Goal: Task Accomplishment & Management: Complete application form

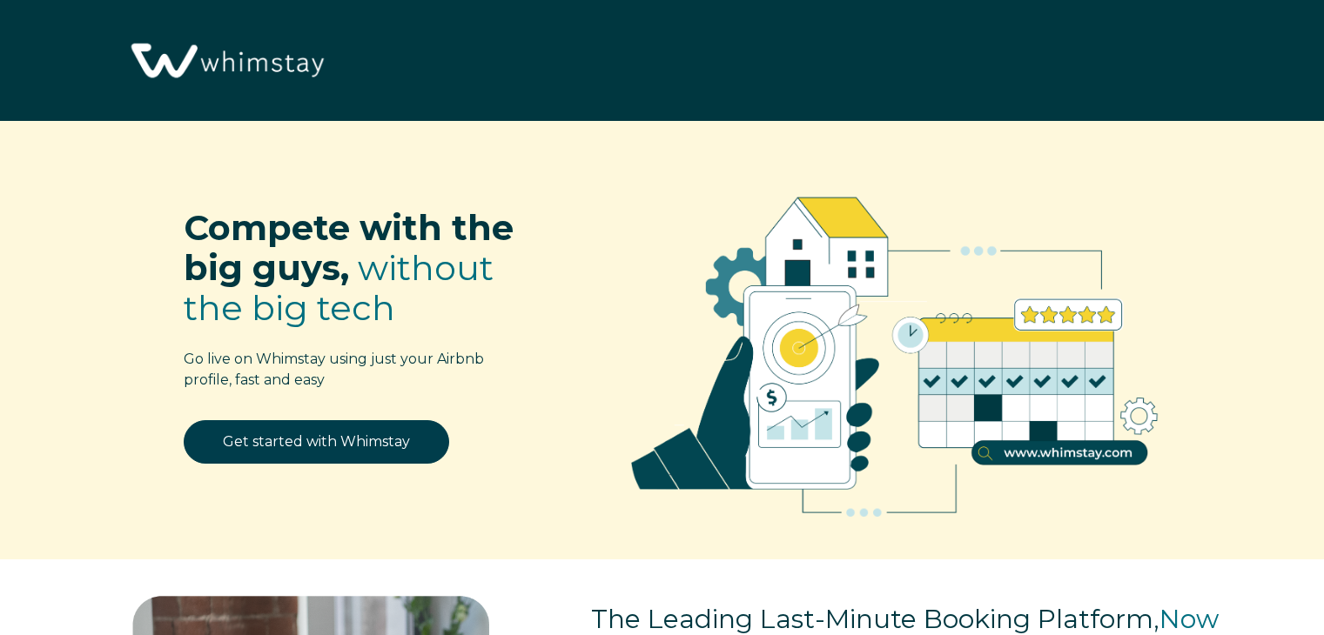
select select "US"
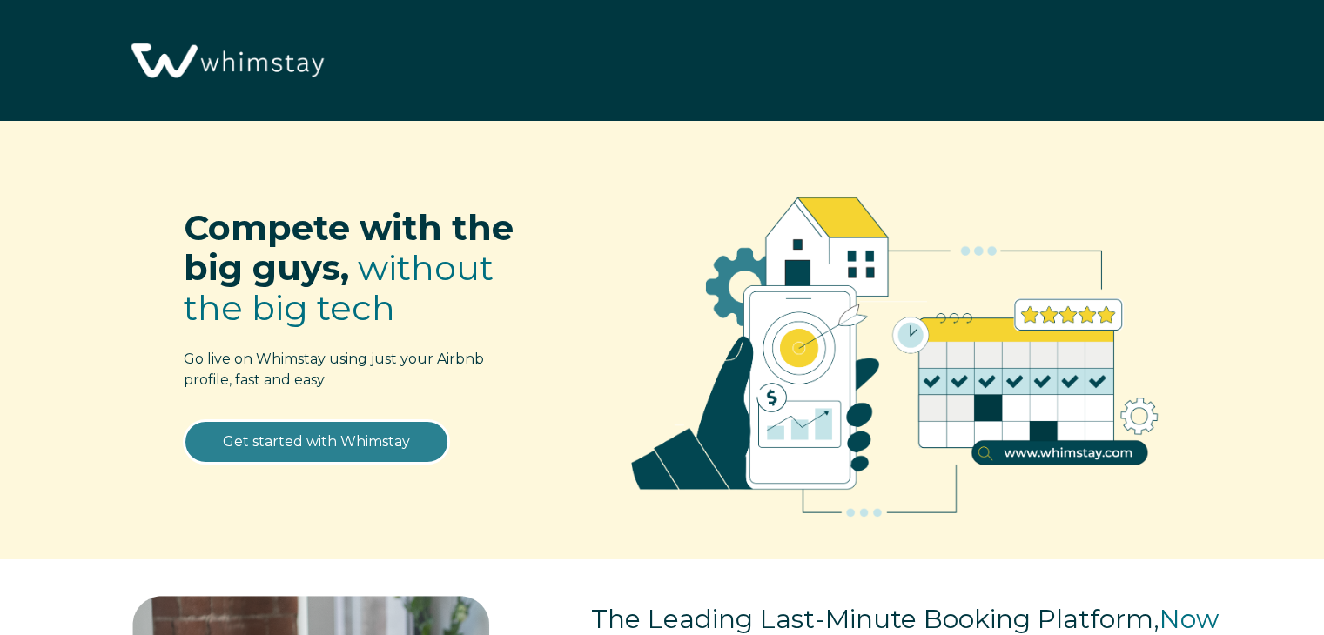
click at [334, 453] on link "Get started with Whimstay" at bounding box center [316, 442] width 265 height 44
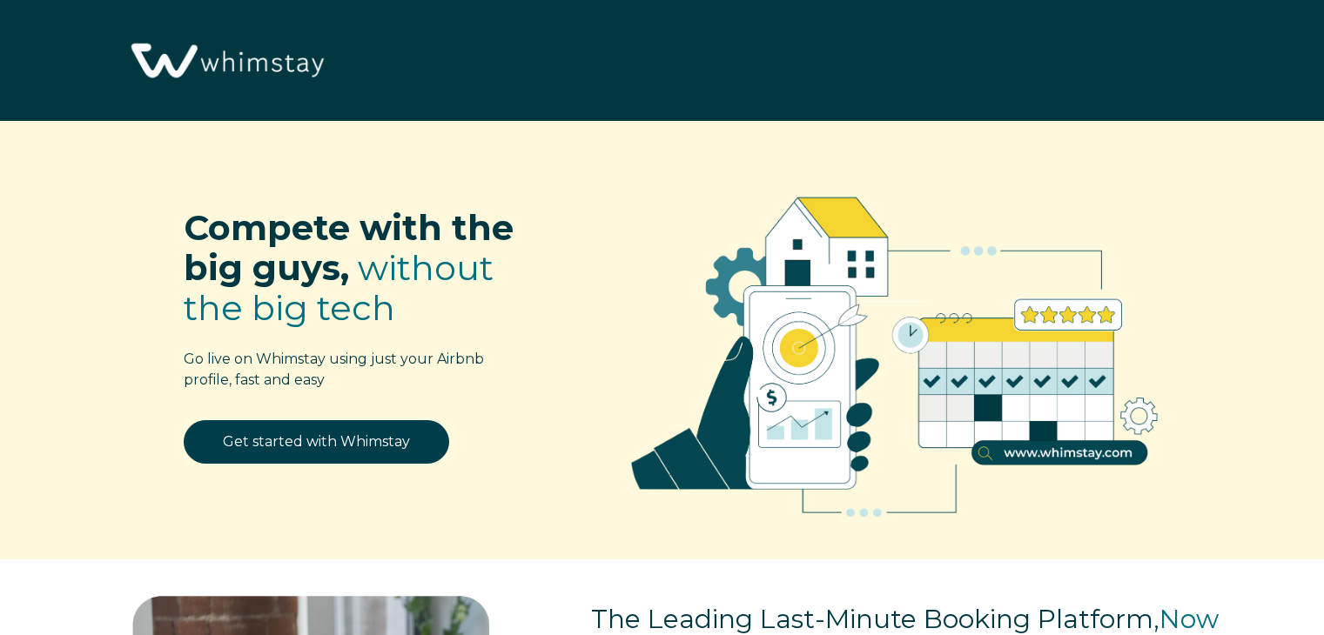
select select "US"
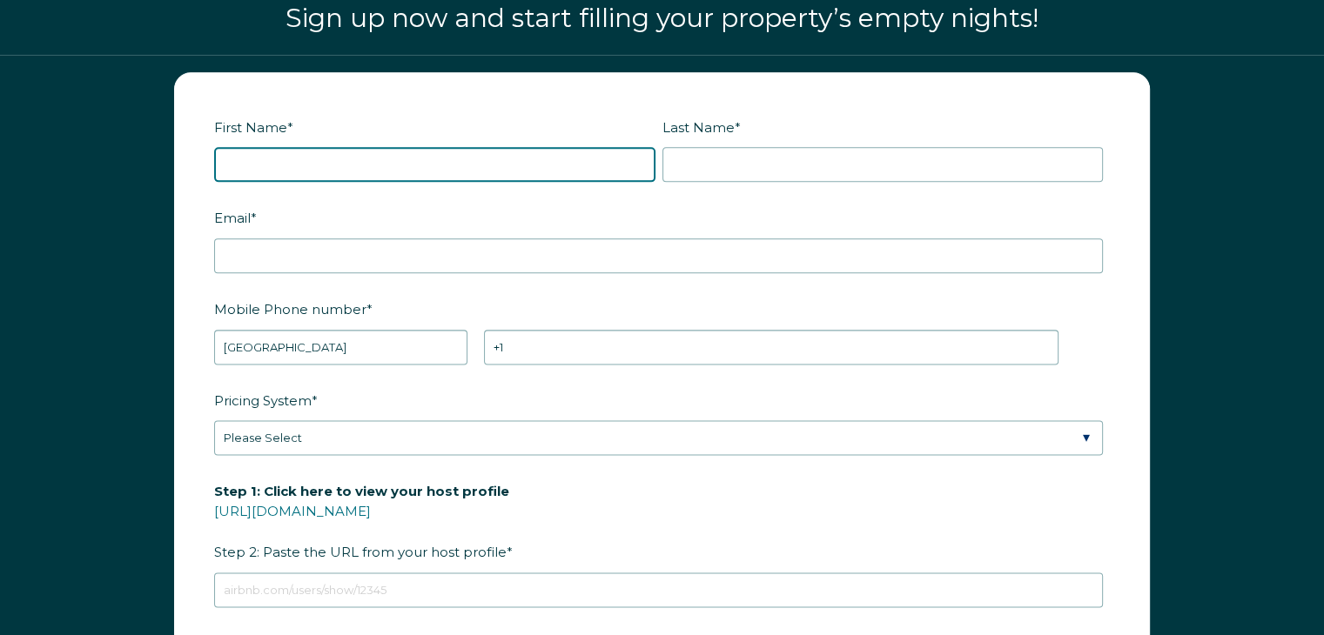
click at [337, 169] on input "First Name *" at bounding box center [434, 164] width 441 height 35
type input "al"
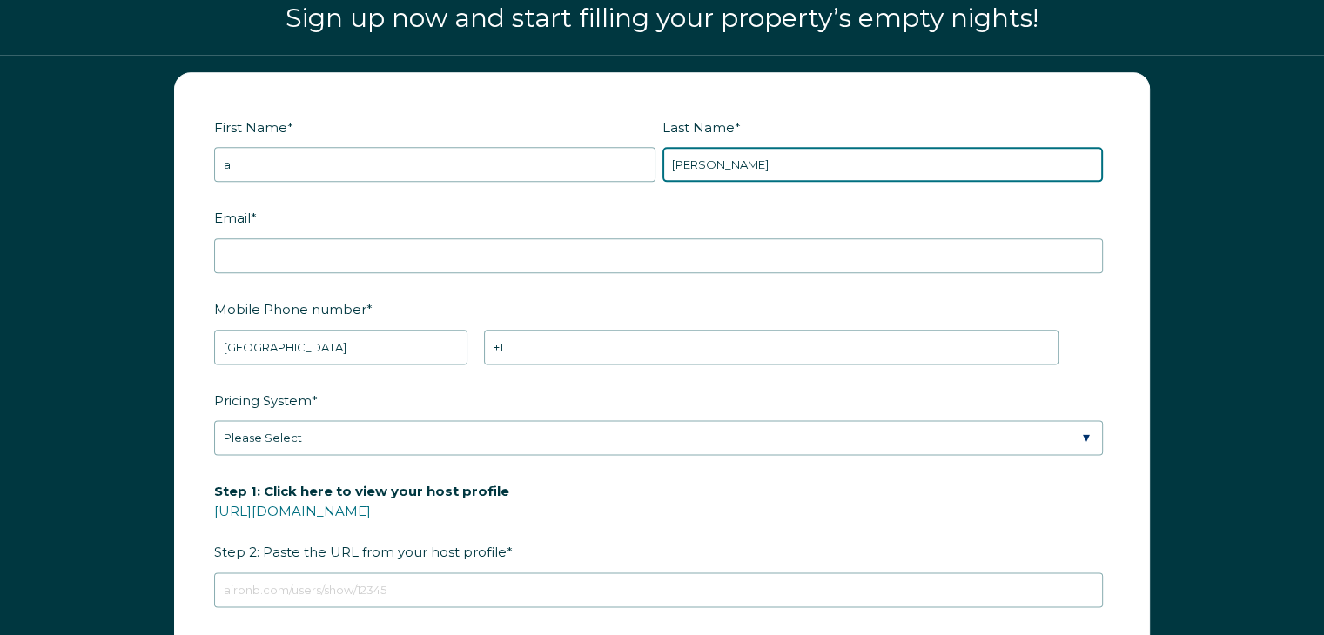
type input "cleary"
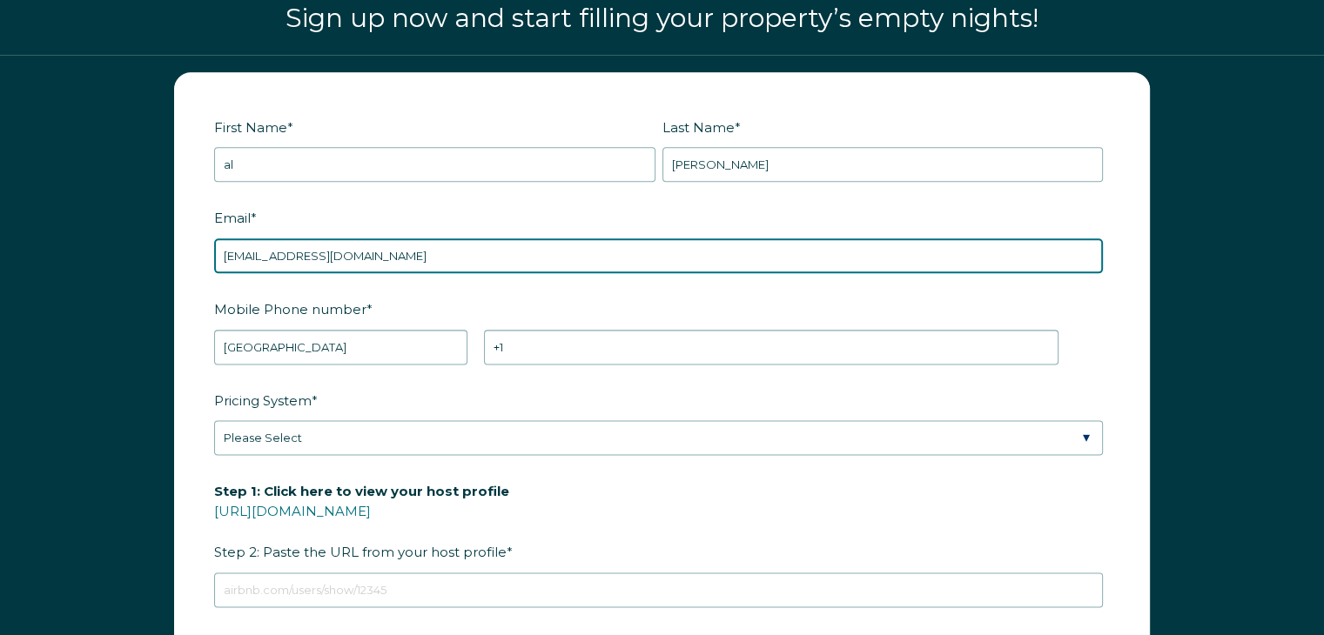
type input "artofbnb@gmail.com"
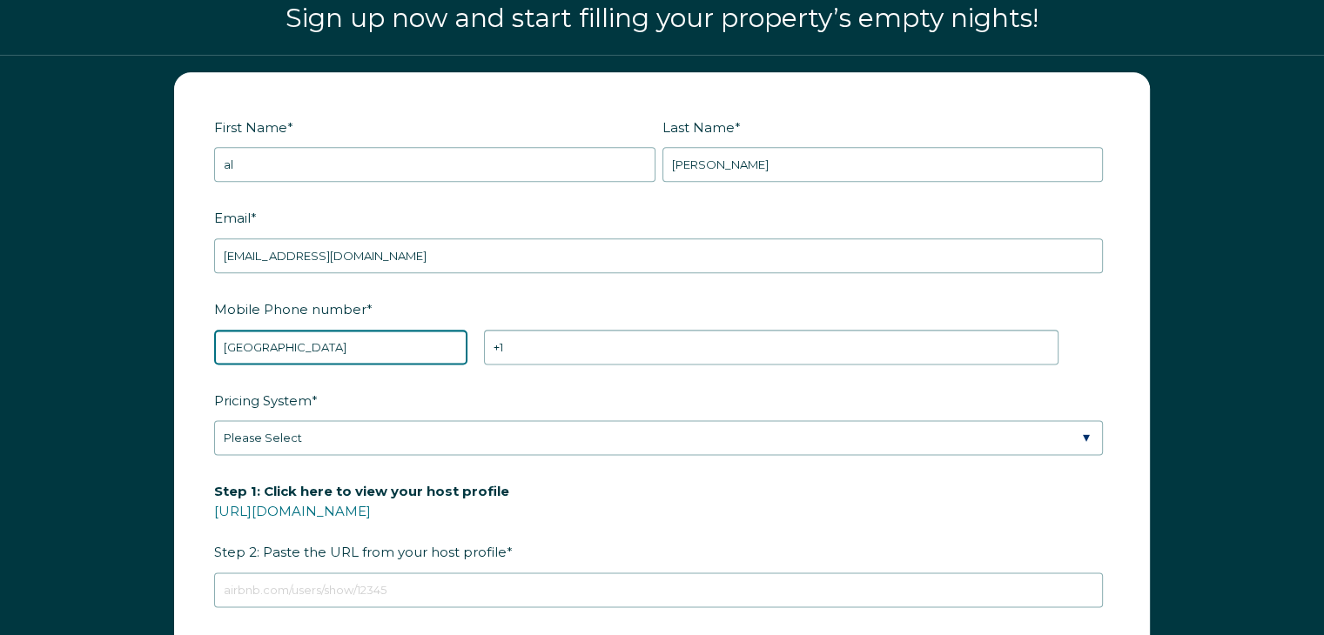
click at [279, 349] on select "* Afghanistan (‫افغانستان‬‎) Albania (Shqipëri) Algeria (‫الجزائر‬‎) American S…" at bounding box center [340, 347] width 253 height 35
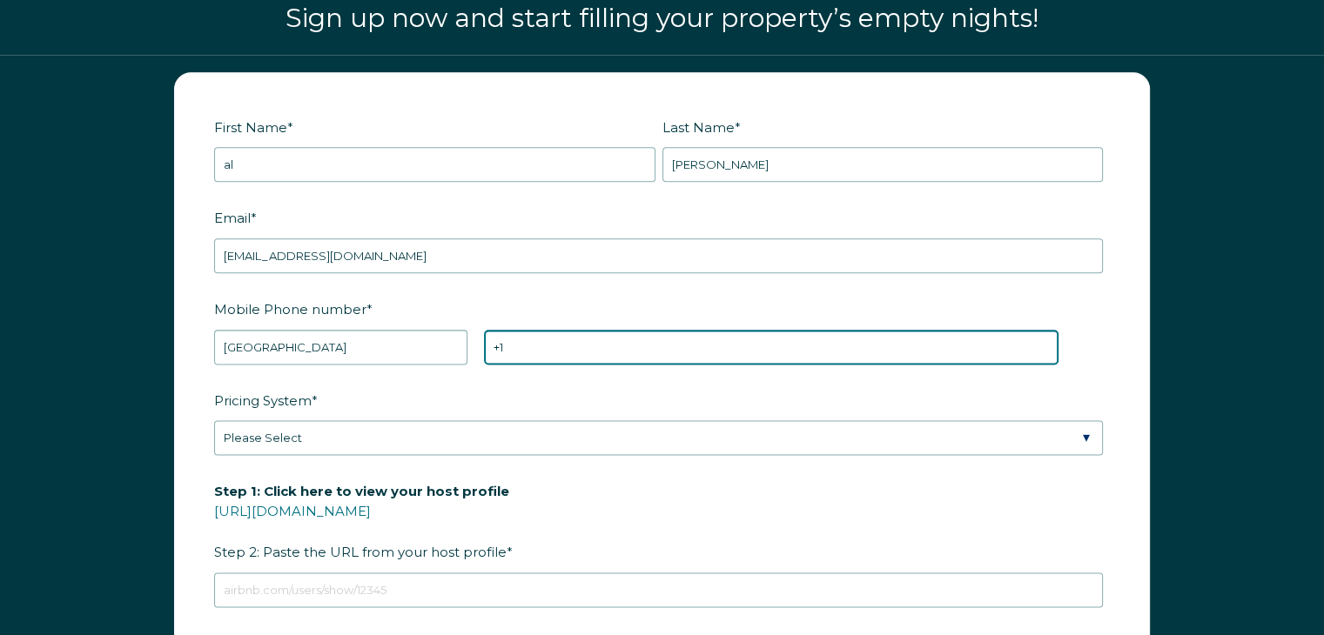
click at [568, 344] on input "+1" at bounding box center [771, 347] width 574 height 35
type input "+1 9179210760"
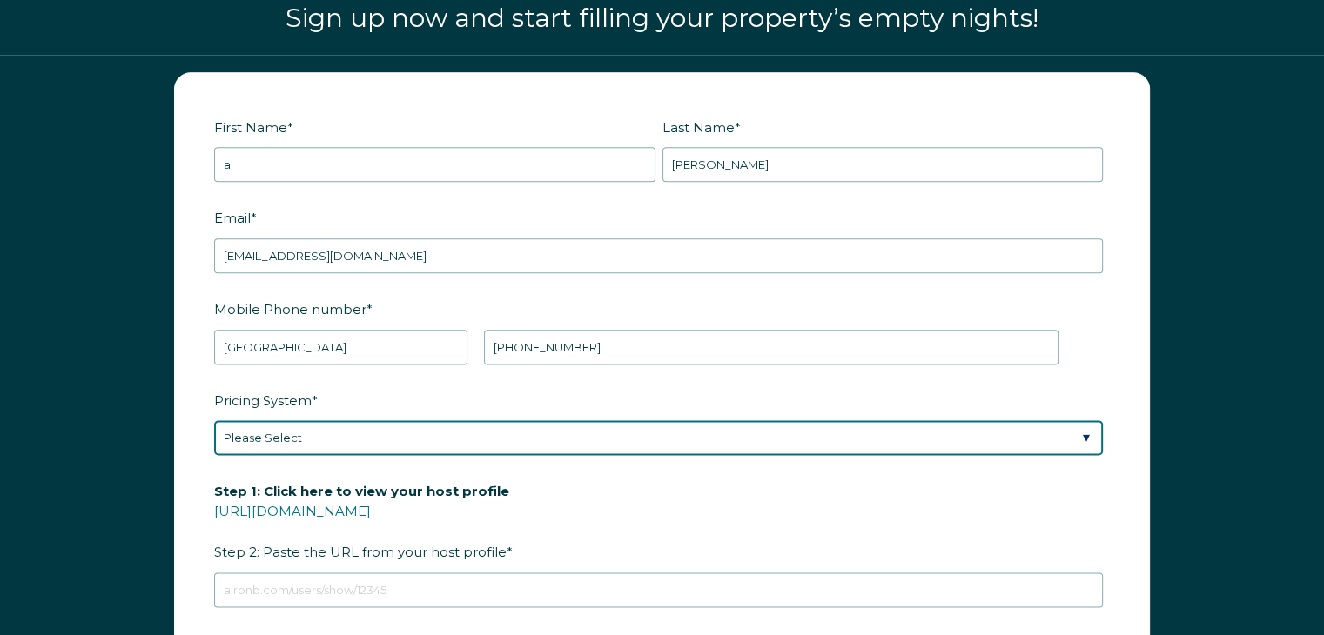
click at [623, 429] on select "Please Select Manual Airbnb Smart Pricing PriceLabs Wheelhouse Beyond Pricing 3…" at bounding box center [658, 437] width 889 height 35
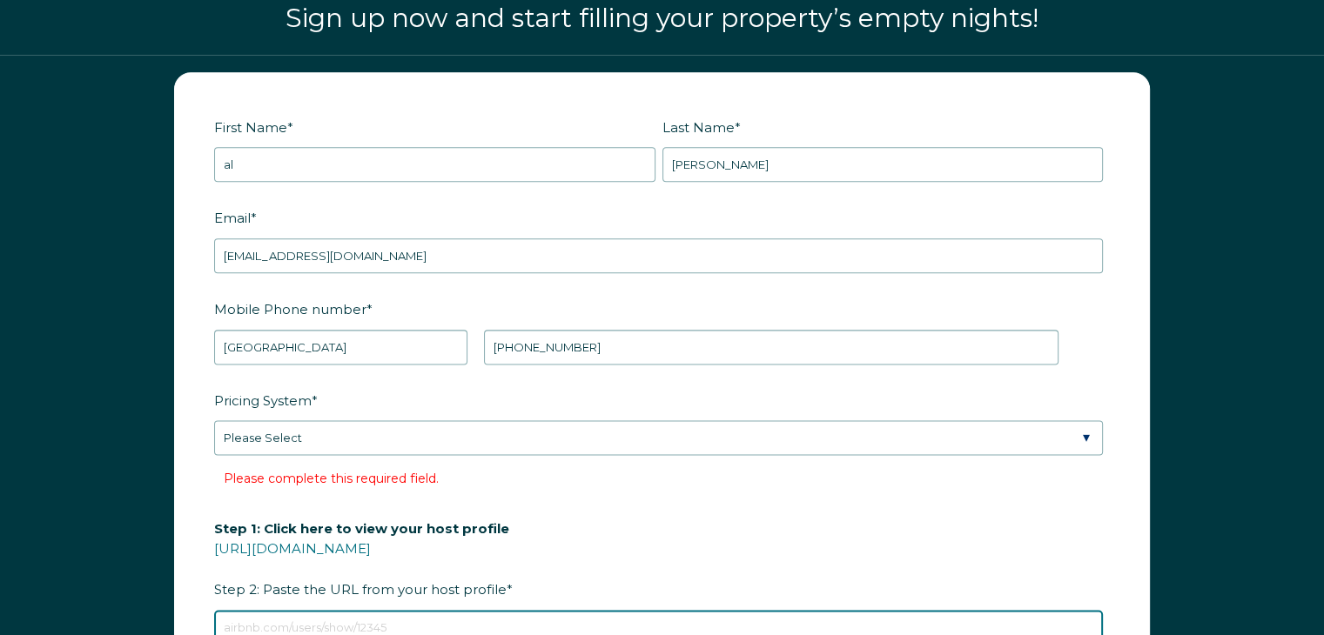
click at [453, 601] on div "Step 1: Click here to view your host profile https://www.airbnb.com/users/show/…" at bounding box center [662, 579] width 896 height 131
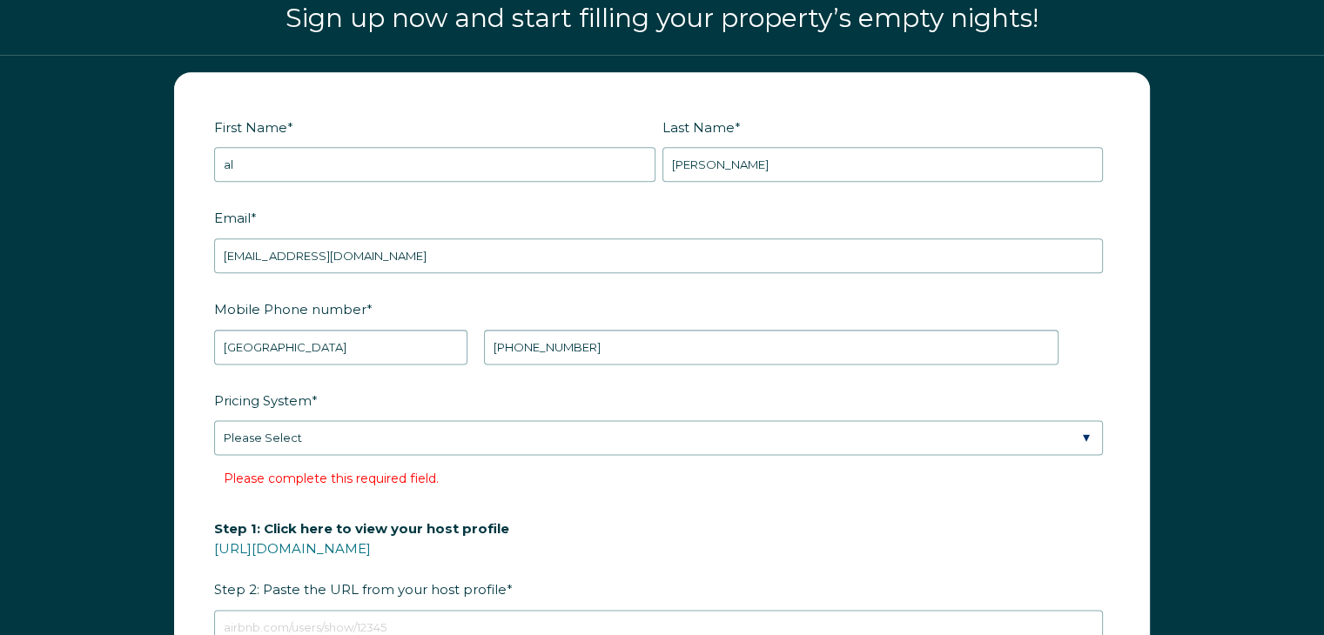
click at [618, 412] on div "Pricing System * Please Select Manual Airbnb Smart Pricing PriceLabs Wheelhouse…" at bounding box center [662, 440] width 896 height 108
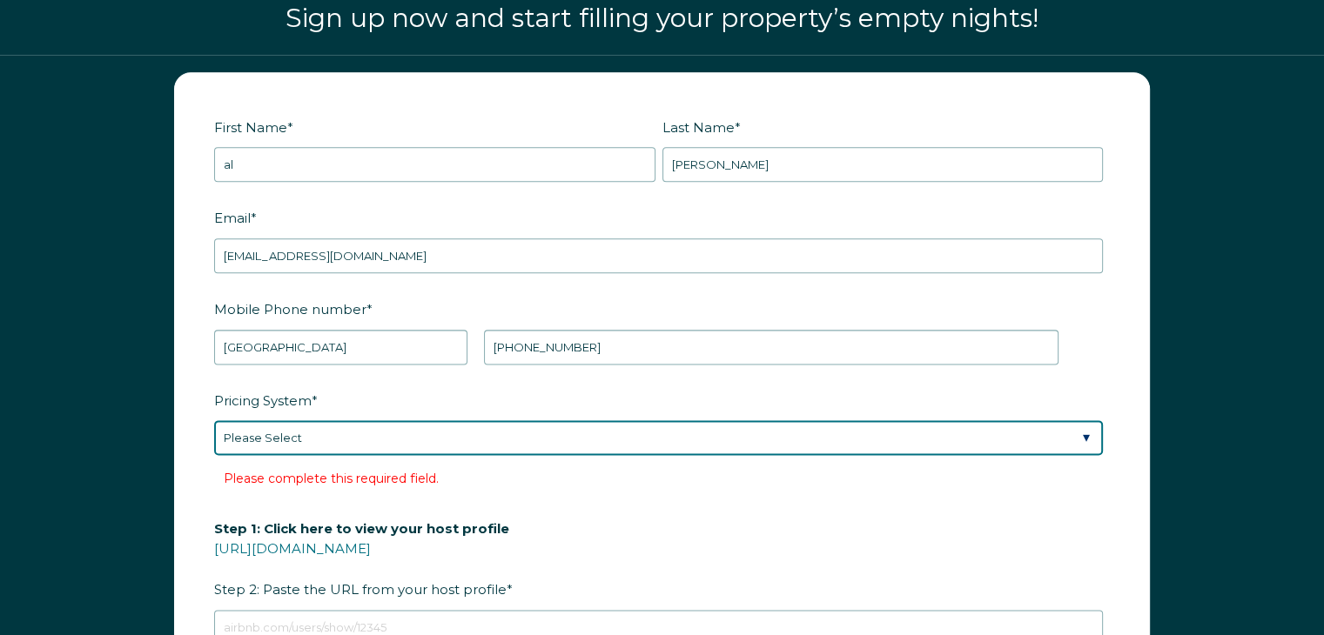
click at [650, 438] on select "Please Select Manual Airbnb Smart Pricing PriceLabs Wheelhouse Beyond Pricing 3…" at bounding box center [658, 437] width 889 height 35
select select "Dynamic"
click at [214, 420] on select "Please Select Manual Airbnb Smart Pricing PriceLabs Wheelhouse Beyond Pricing 3…" at bounding box center [658, 437] width 889 height 35
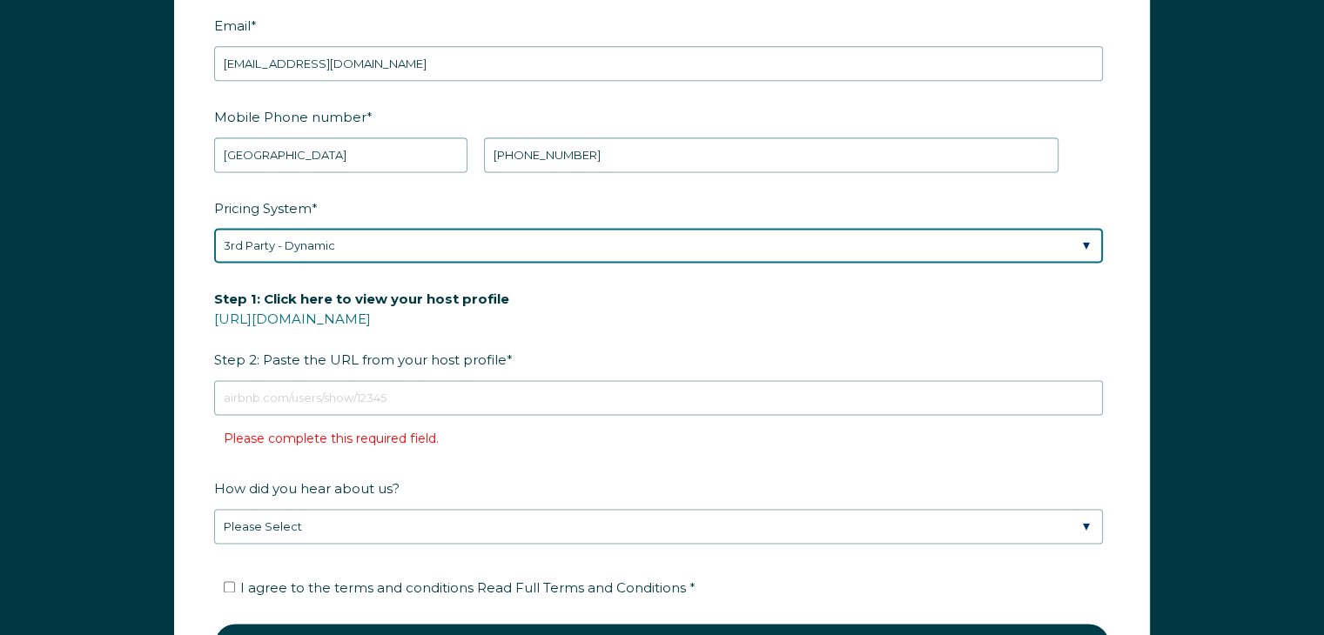
scroll to position [2353, 0]
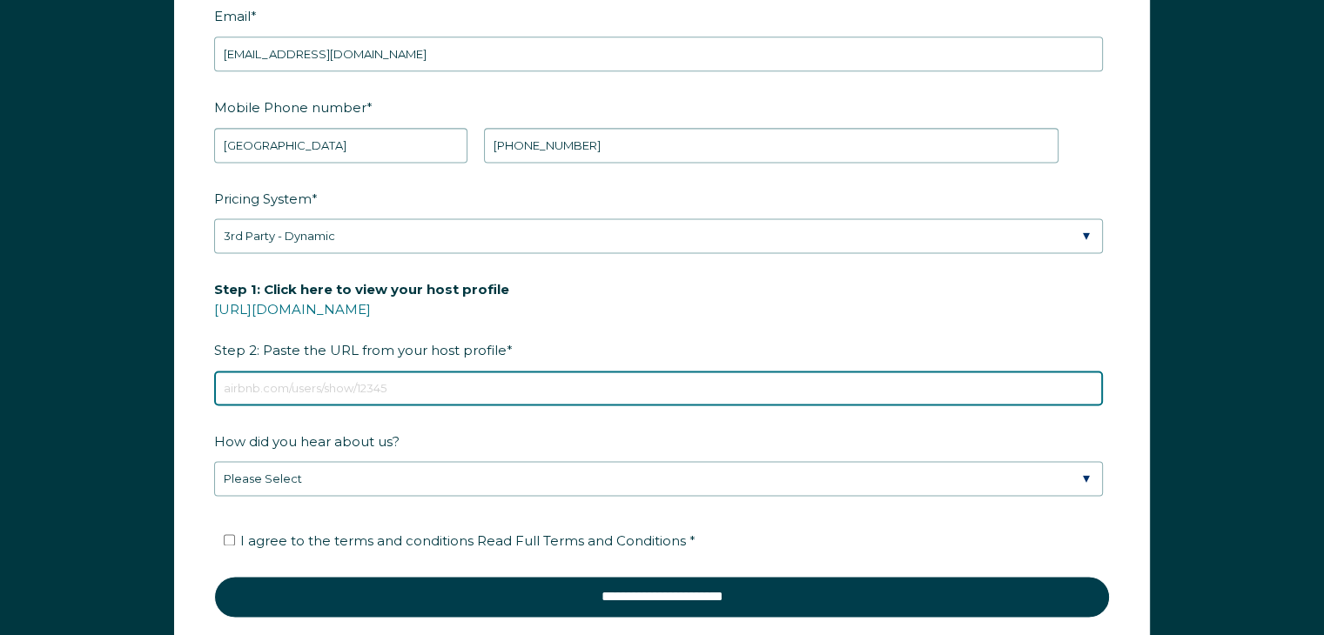
click at [319, 387] on input "Step 1: Click here to view your host profile https://www.airbnb.com/users/show/…" at bounding box center [658, 388] width 889 height 35
paste input "https://www.airbnb.com/hosting/listings/editor/869390507773123566/view-your-spa…"
type input "https://www.airbnb.com/hosting/listings/editor/869390507773123566/view-your-spa…"
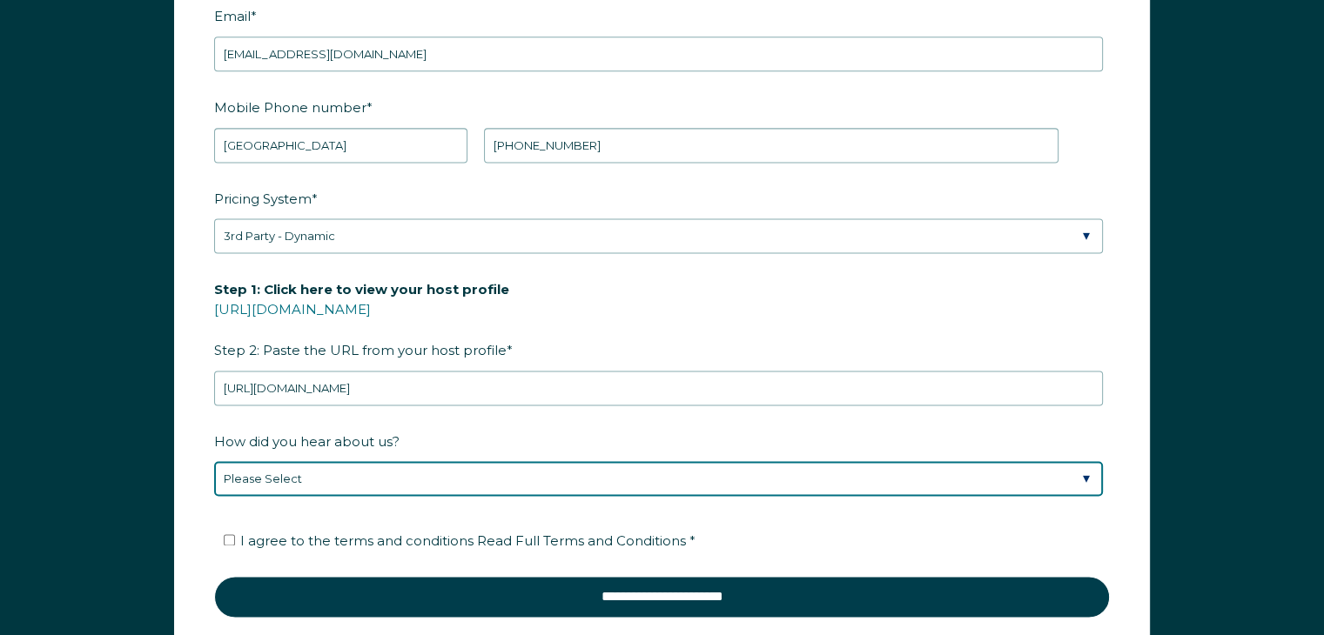
click at [374, 482] on select "Please Select Found Whimstay through a Google search Spoke to a Whimstay salesp…" at bounding box center [658, 478] width 889 height 35
select select "Podcast"
click at [214, 461] on select "Please Select Found Whimstay through a Google search Spoke to a Whimstay salesp…" at bounding box center [658, 478] width 889 height 35
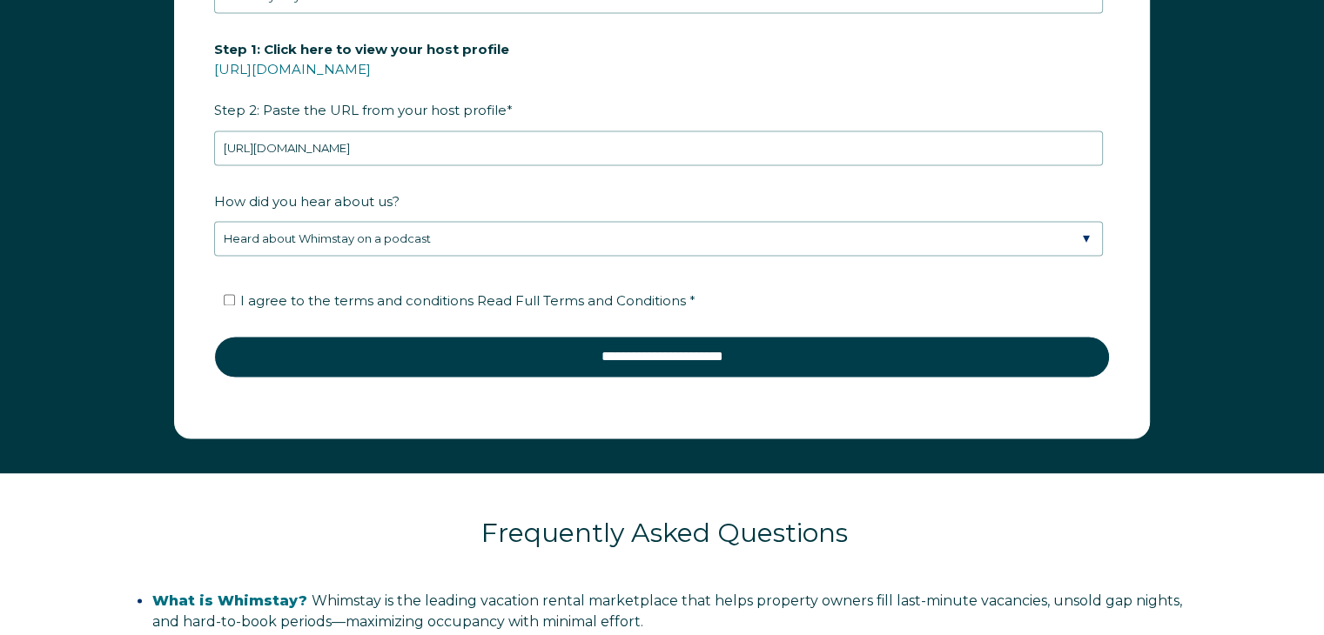
scroll to position [2595, 0]
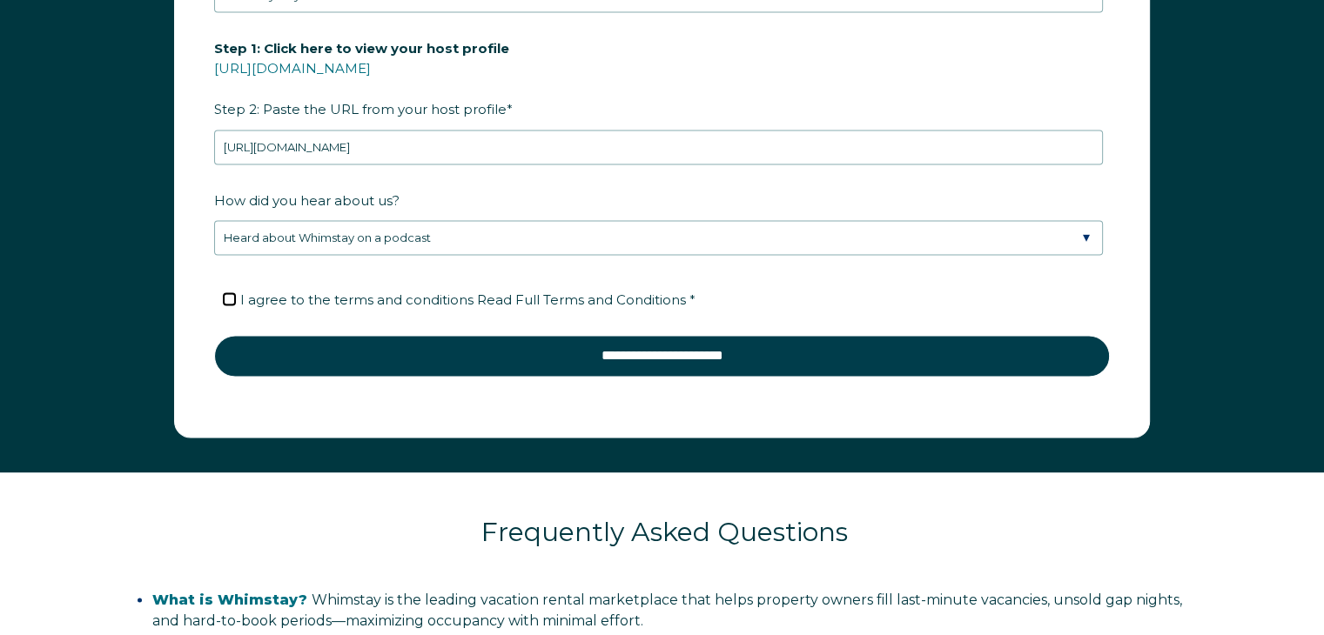
click at [230, 296] on input "I agree to the terms and conditions Read Full Terms and Conditions *" at bounding box center [229, 298] width 11 height 11
checkbox input "true"
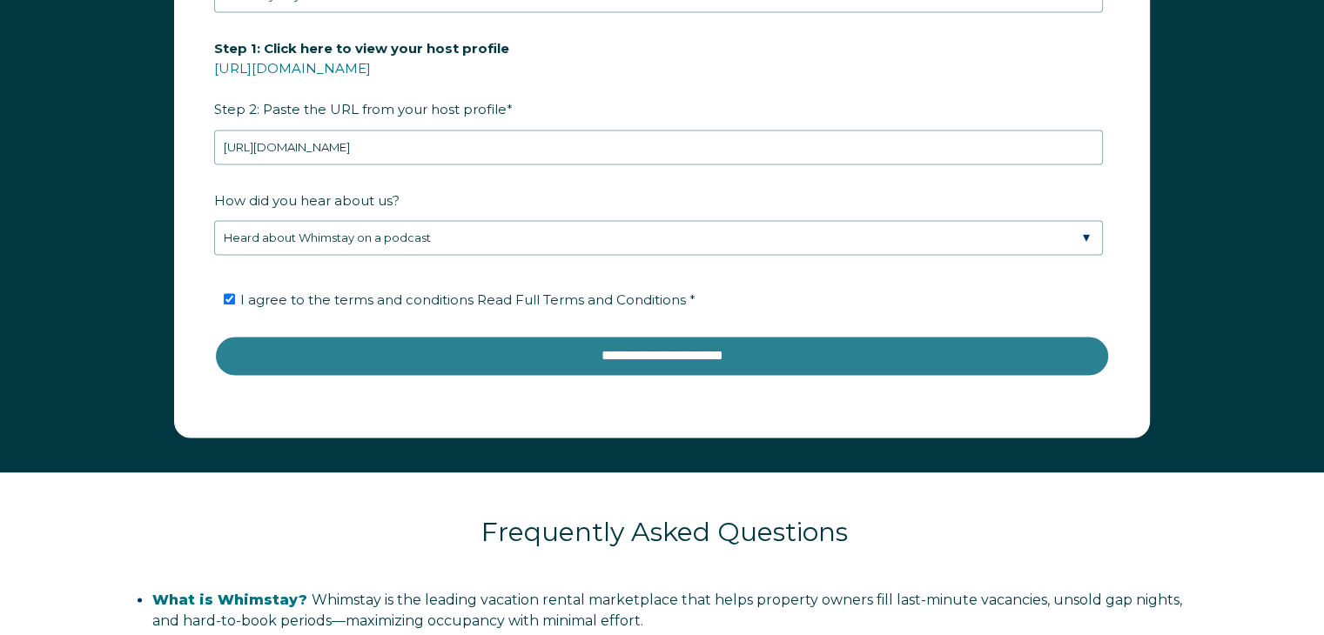
click at [527, 356] on input "**********" at bounding box center [662, 356] width 896 height 42
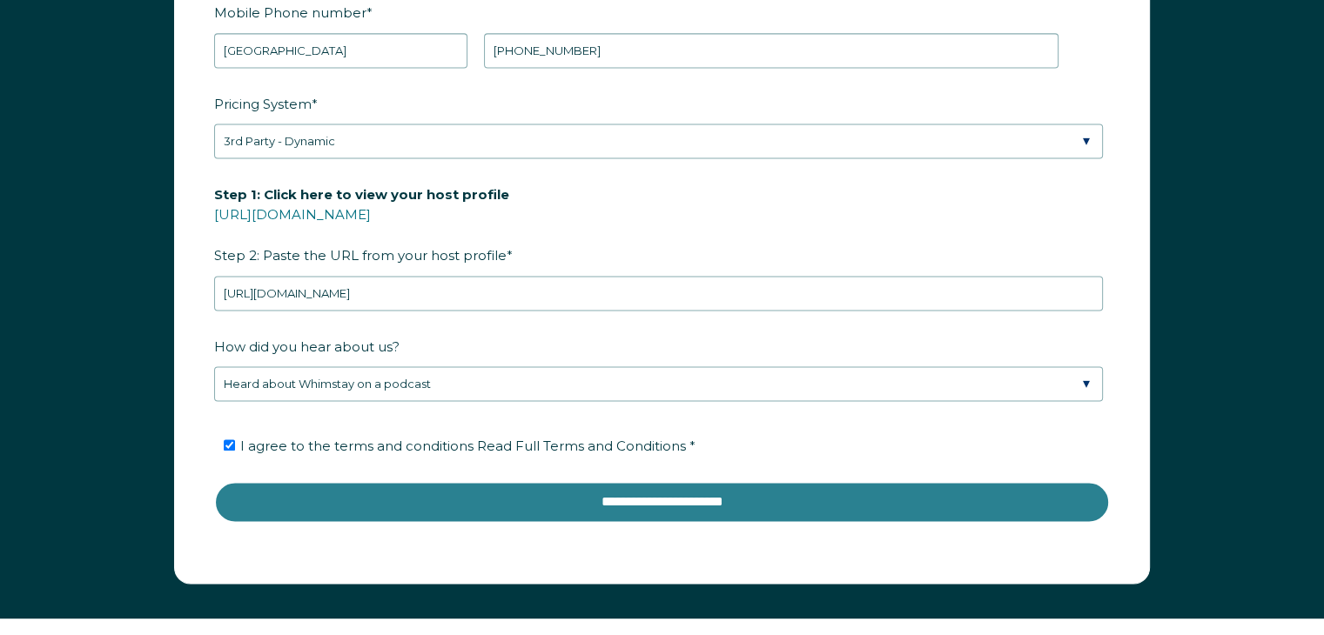
scroll to position [2447, 0]
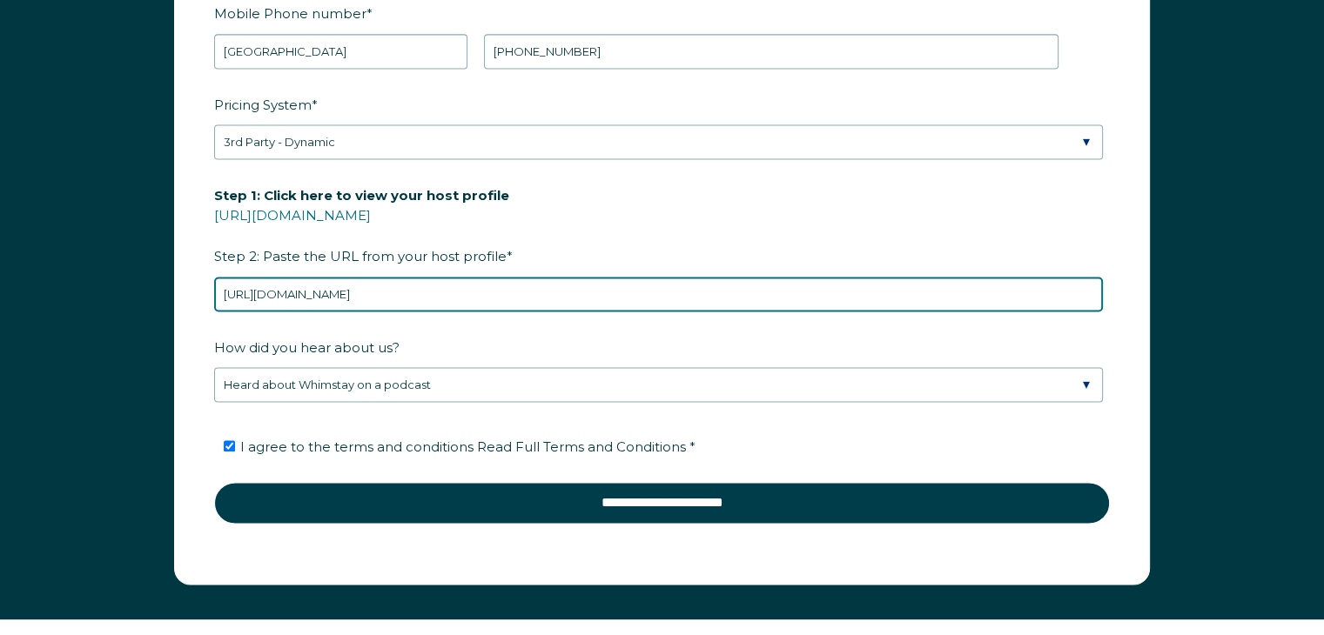
click at [712, 293] on input "https://www.airbnb.com/hosting/listings/editor/869390507773123566/view-your-spa…" at bounding box center [658, 294] width 889 height 35
drag, startPoint x: 712, startPoint y: 293, endPoint x: 23, endPoint y: 290, distance: 688.5
click at [23, 290] on div "First Name * al Last Name * cleary RBO Token Company ID Referrer Code Dialer Co…" at bounding box center [662, 189] width 1324 height 861
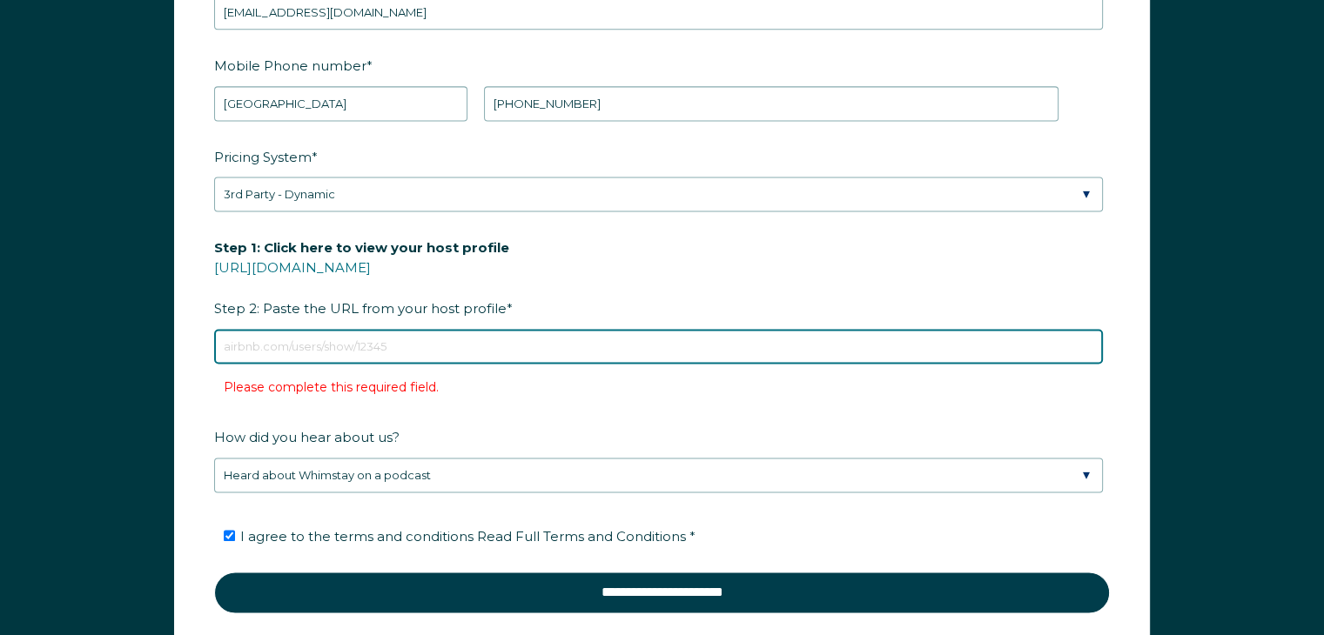
scroll to position [2395, 0]
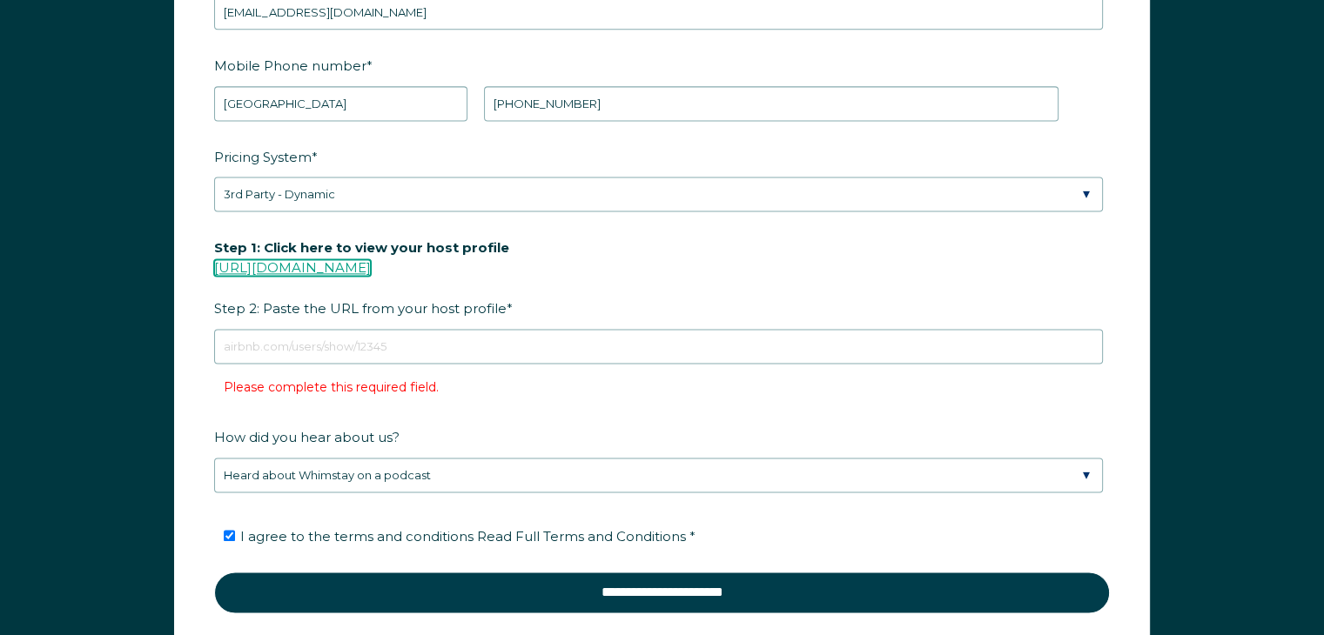
click at [371, 259] on link "[URL][DOMAIN_NAME]" at bounding box center [292, 267] width 157 height 17
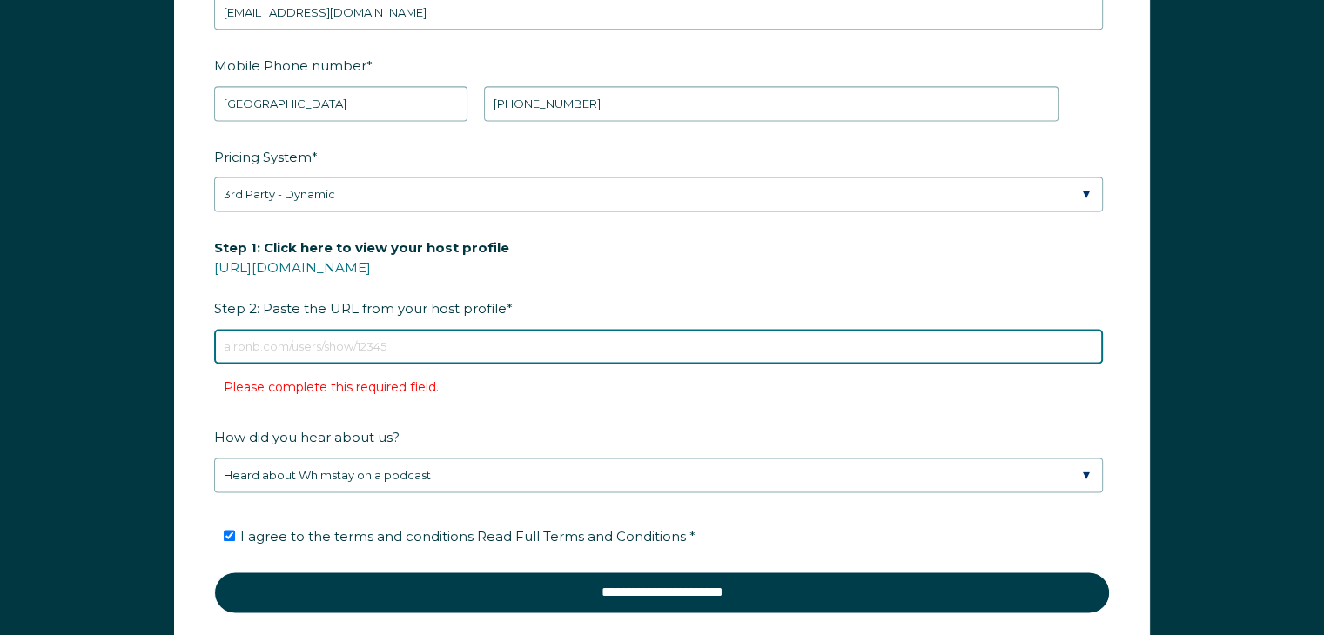
click at [269, 346] on input "Step 1: Click here to view your host profile https://www.airbnb.com/users/show/…" at bounding box center [658, 346] width 889 height 35
paste input "https://www.airbnb.com/users/show/8960577"
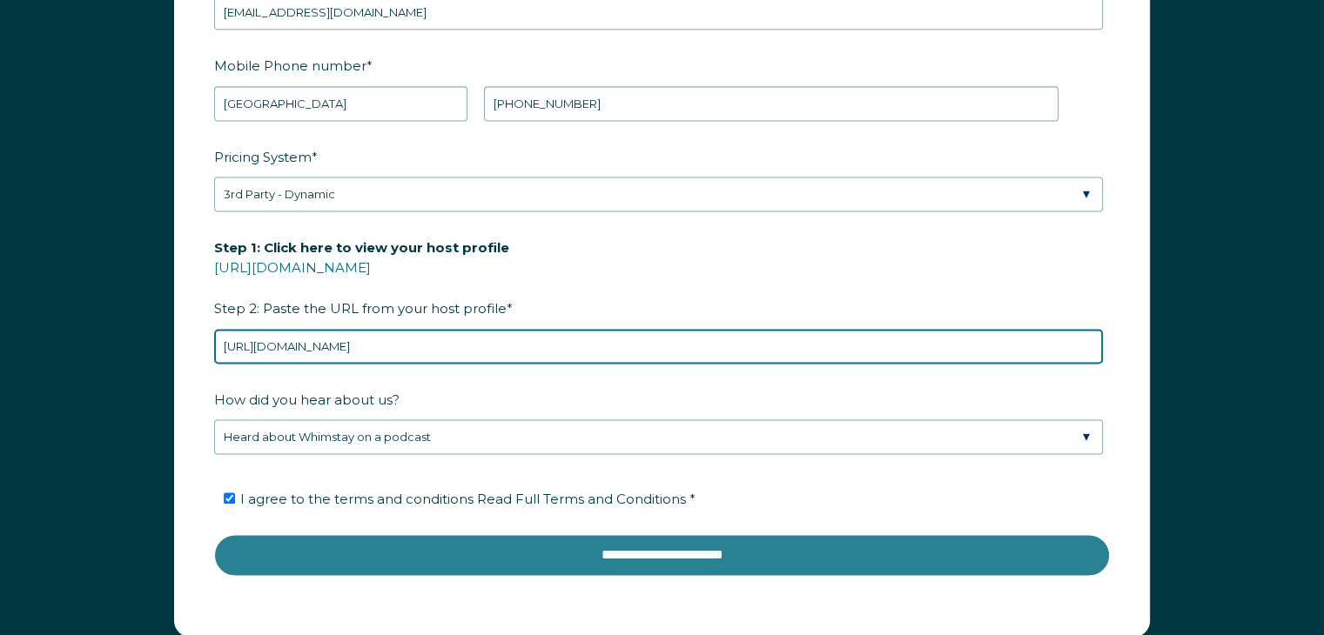
type input "https://www.airbnb.com/users/show/8960577"
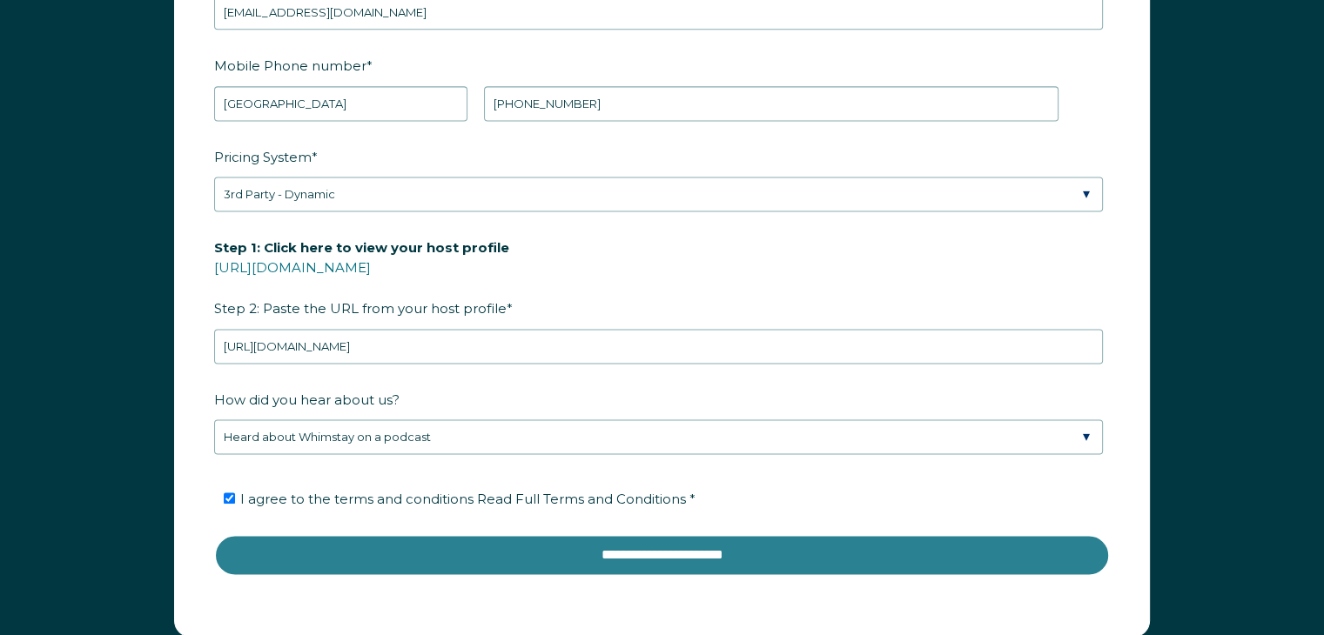
click at [567, 556] on input "**********" at bounding box center [662, 555] width 896 height 42
